Goal: Check status: Check status

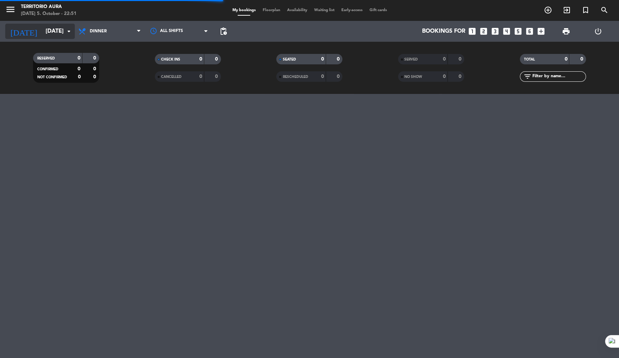
click at [54, 29] on input "[DATE]" at bounding box center [79, 32] width 74 height 14
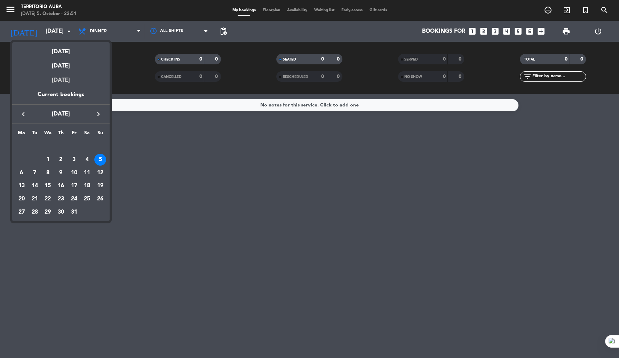
click at [71, 81] on div "[DATE]" at bounding box center [60, 80] width 97 height 19
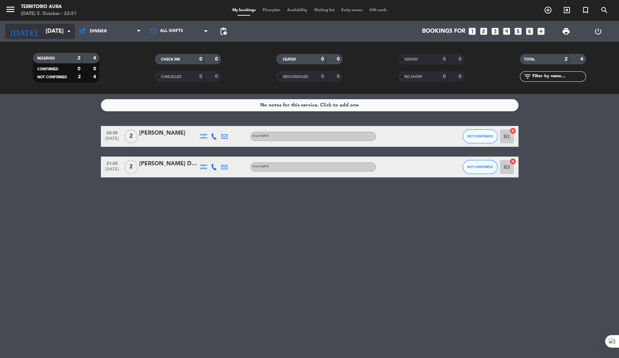
click at [47, 30] on input "[DATE]" at bounding box center [79, 32] width 74 height 14
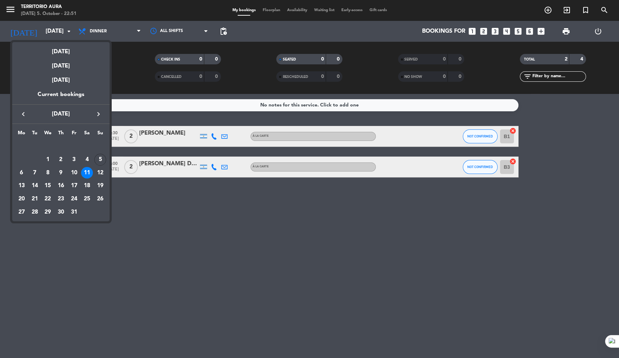
click at [149, 212] on div at bounding box center [309, 179] width 619 height 358
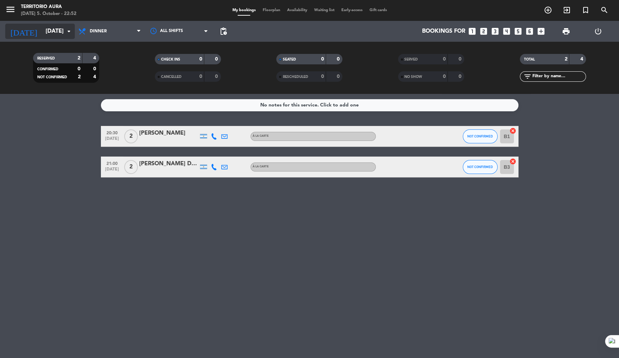
click at [59, 30] on input "[DATE]" at bounding box center [79, 32] width 74 height 14
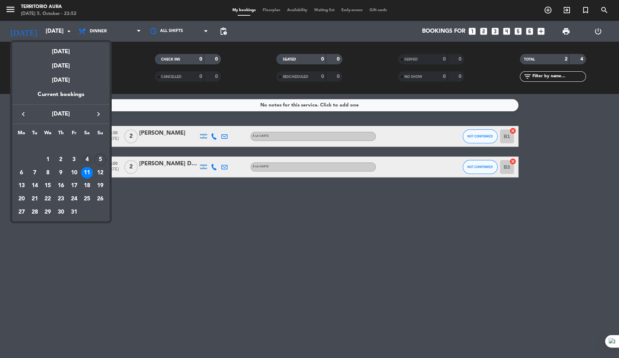
click at [87, 160] on div "4" at bounding box center [87, 160] width 12 height 12
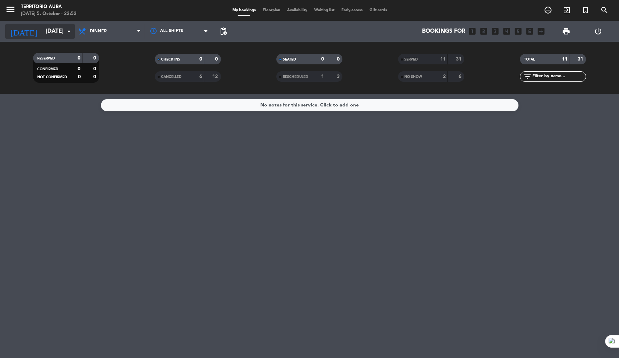
click at [57, 32] on input "[DATE]" at bounding box center [79, 32] width 74 height 14
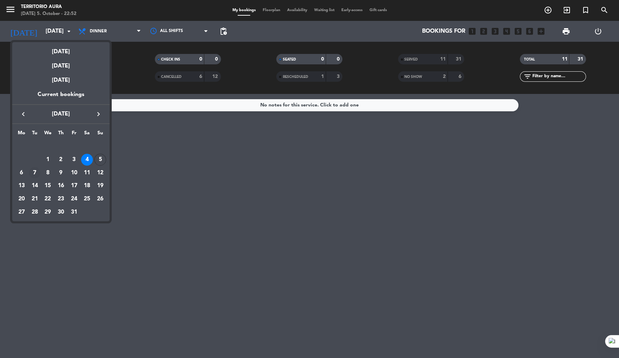
click at [32, 171] on div "7" at bounding box center [35, 173] width 12 height 12
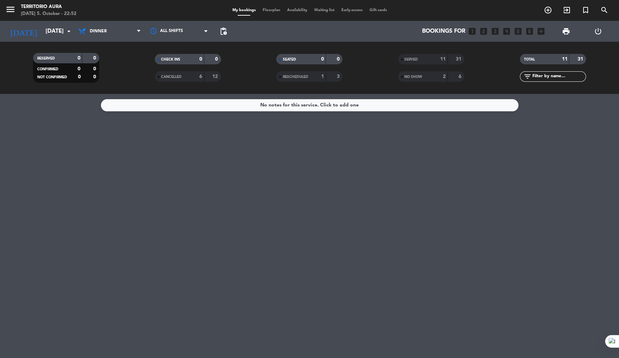
type input "[DATE]"
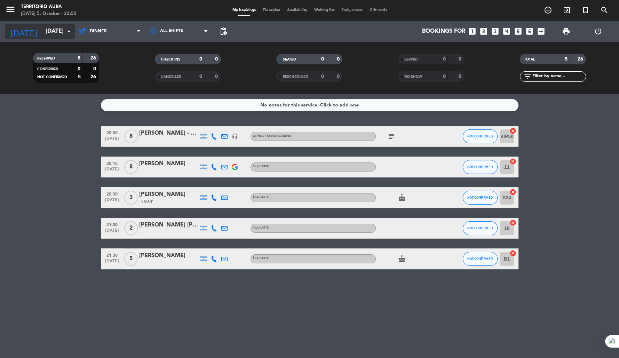
click at [47, 30] on input "[DATE]" at bounding box center [79, 32] width 74 height 14
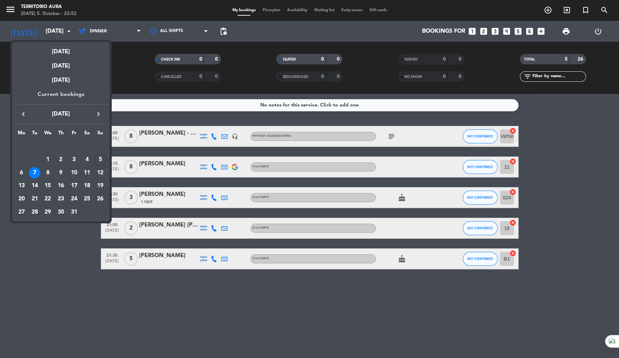
click at [67, 94] on div "Current bookings" at bounding box center [60, 97] width 97 height 14
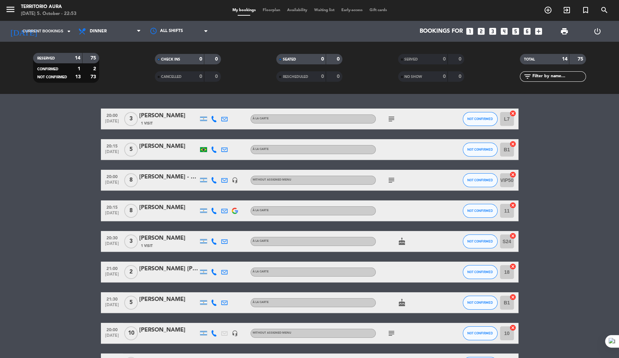
click at [236, 333] on icon "headset_mic" at bounding box center [235, 333] width 6 height 6
click at [392, 333] on icon "subject" at bounding box center [391, 333] width 8 height 8
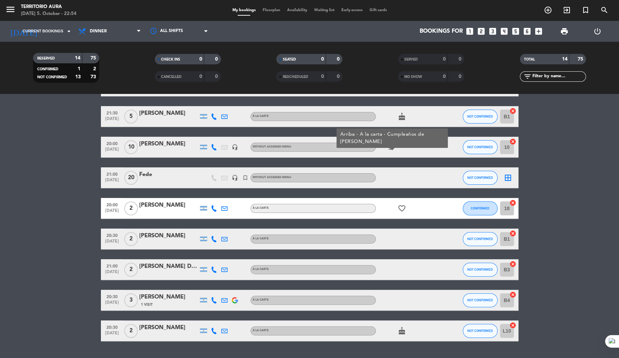
scroll to position [197, 0]
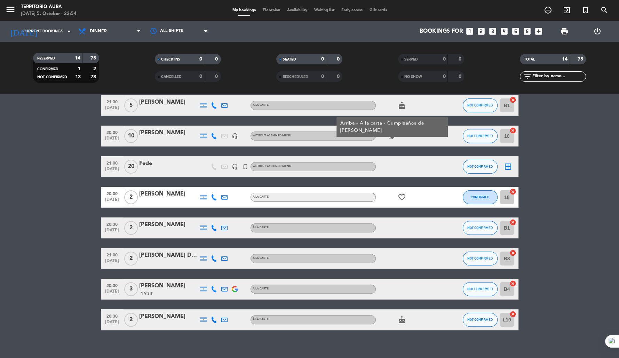
click at [166, 135] on div "[PERSON_NAME]" at bounding box center [168, 132] width 59 height 9
